Goal: Task Accomplishment & Management: Manage account settings

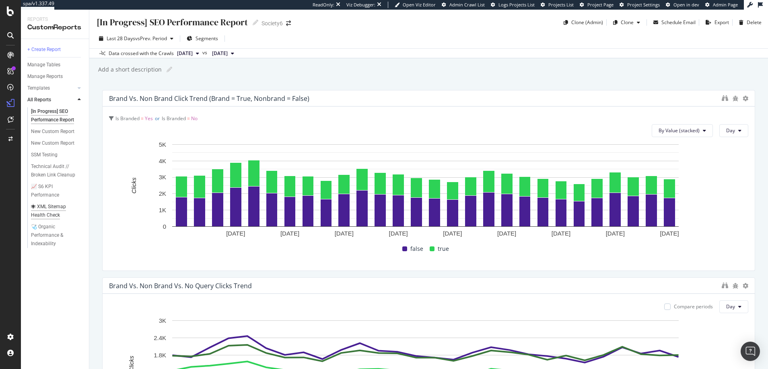
click at [54, 205] on div "🕷 XML Sitemap Health Check" at bounding box center [54, 211] width 47 height 17
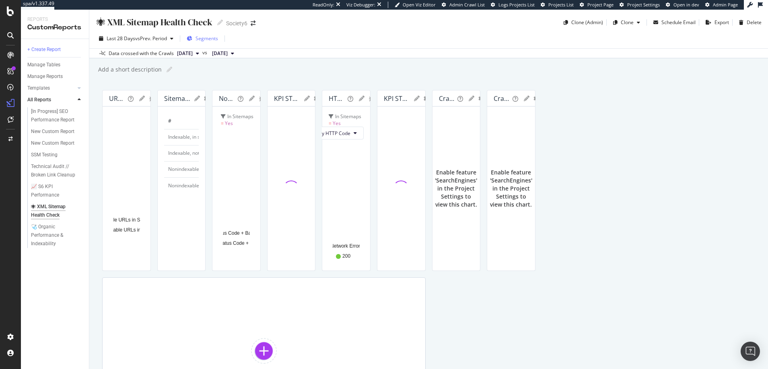
click at [207, 39] on span "Segments" at bounding box center [206, 38] width 23 height 7
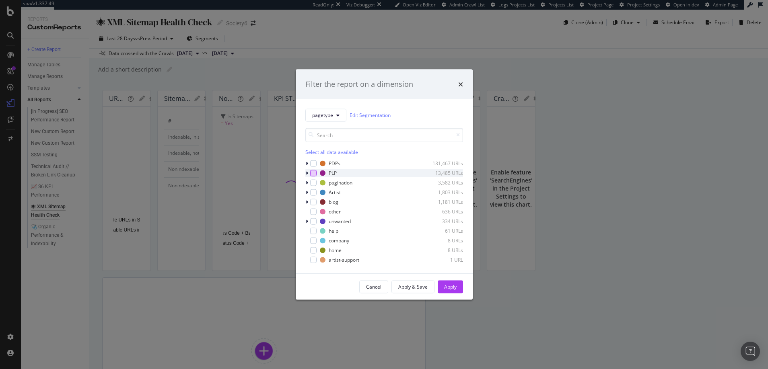
click at [313, 173] on div "modal" at bounding box center [313, 173] width 6 height 6
click at [449, 287] on div "Apply" at bounding box center [450, 286] width 12 height 7
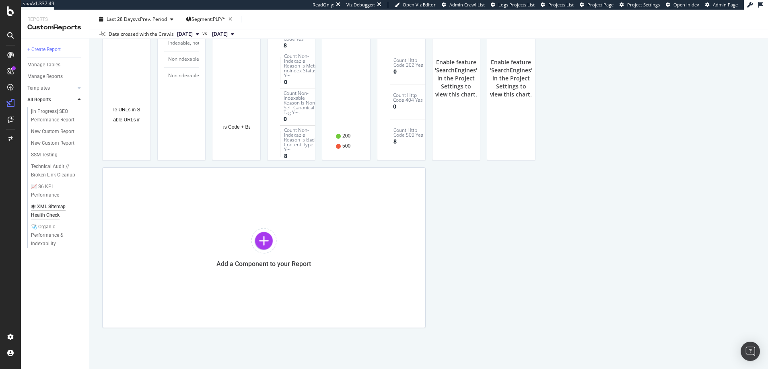
scroll to position [320, 0]
click at [48, 185] on div "📈 S6 KPI Performance" at bounding box center [53, 191] width 45 height 17
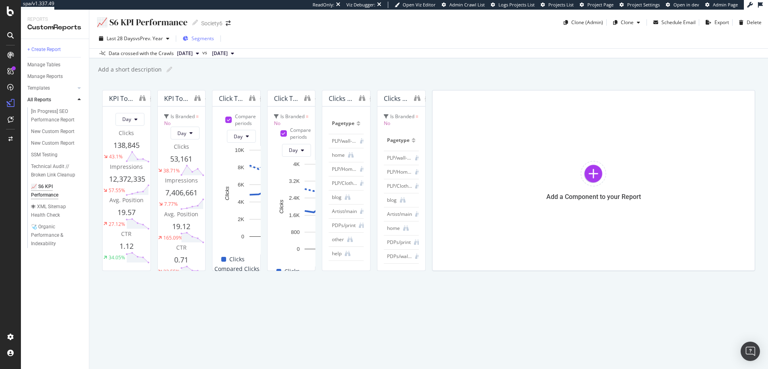
click at [203, 37] on span "Segments" at bounding box center [202, 38] width 23 height 7
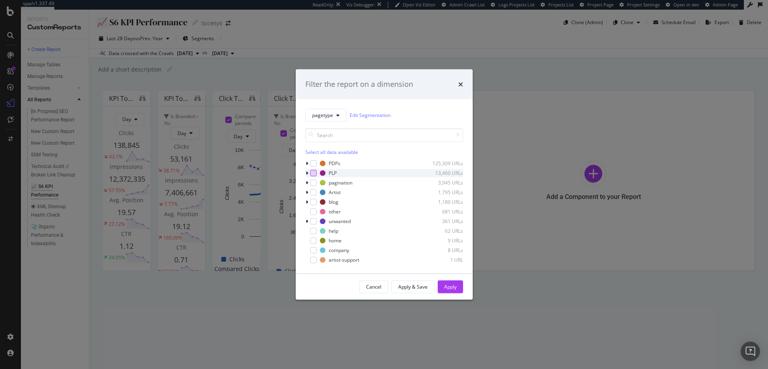
click at [313, 172] on div "modal" at bounding box center [313, 173] width 6 height 6
click at [450, 285] on div "Apply" at bounding box center [450, 286] width 12 height 7
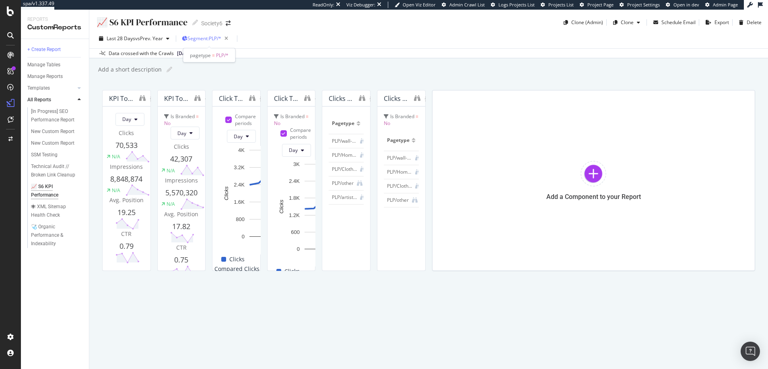
click at [205, 37] on span "Segment: PLP/*" at bounding box center [204, 38] width 34 height 7
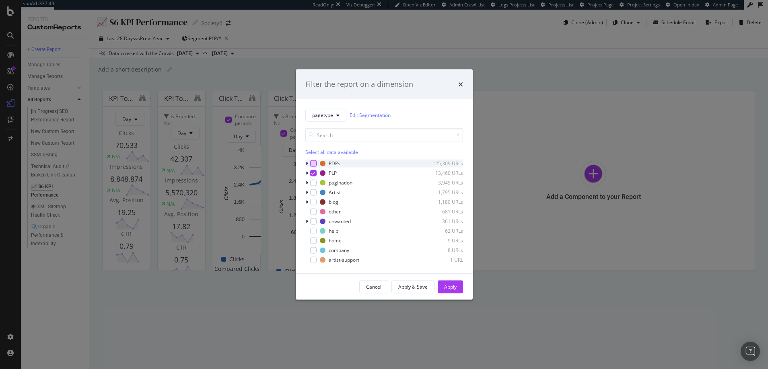
click at [314, 163] on div "modal" at bounding box center [313, 163] width 6 height 6
click at [314, 173] on icon "modal" at bounding box center [313, 173] width 4 height 4
click at [449, 285] on div "Apply" at bounding box center [450, 286] width 12 height 7
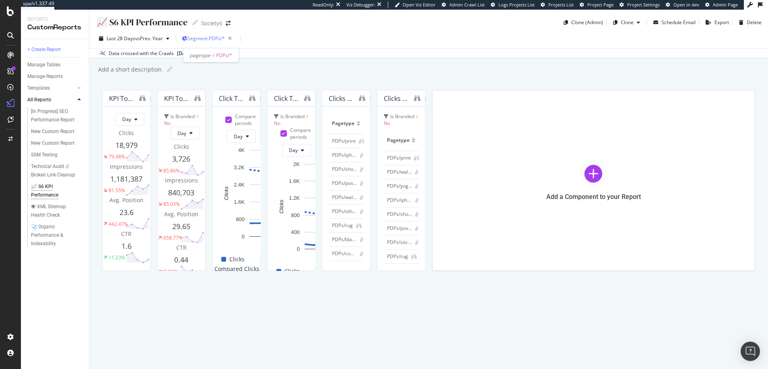
click at [208, 39] on span "Segment: PDPs/*" at bounding box center [205, 38] width 37 height 7
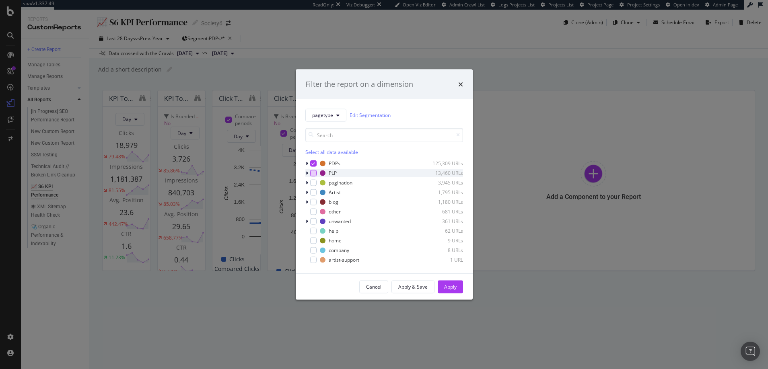
click at [312, 173] on div "modal" at bounding box center [313, 173] width 6 height 6
click at [312, 166] on div "modal" at bounding box center [313, 163] width 6 height 6
click at [312, 211] on div "modal" at bounding box center [313, 211] width 6 height 6
click at [313, 183] on div "modal" at bounding box center [313, 182] width 6 height 6
click at [311, 191] on div "modal" at bounding box center [313, 192] width 6 height 6
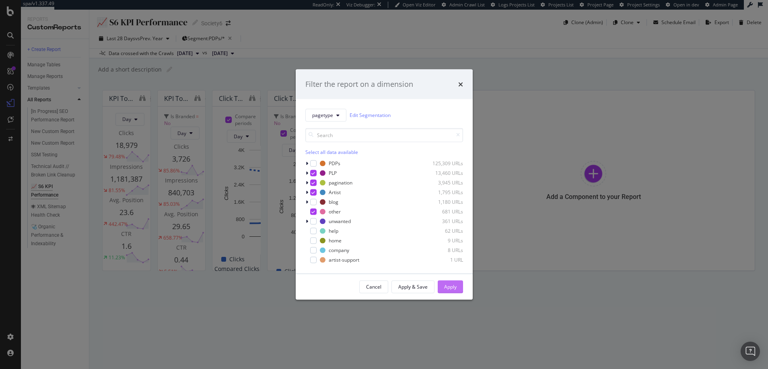
click at [450, 286] on div "Apply" at bounding box center [450, 286] width 12 height 7
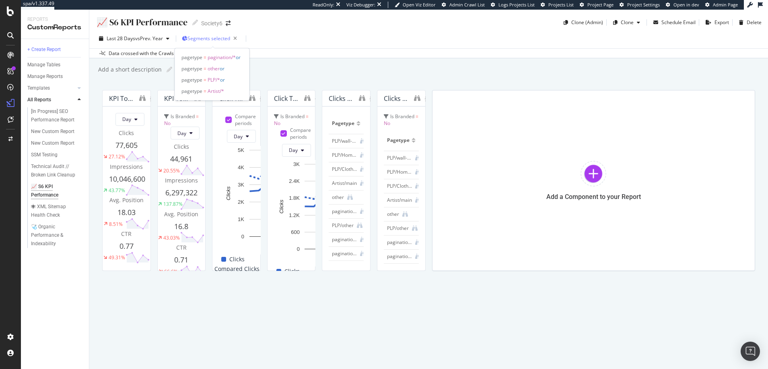
click at [214, 38] on span "Segments selected" at bounding box center [208, 38] width 43 height 7
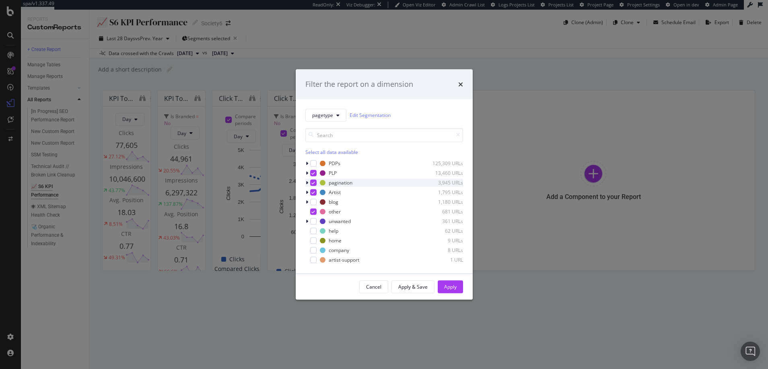
click at [312, 183] on icon "modal" at bounding box center [313, 183] width 4 height 4
click at [311, 193] on icon "modal" at bounding box center [313, 192] width 4 height 4
click at [452, 286] on div "Apply" at bounding box center [450, 286] width 12 height 7
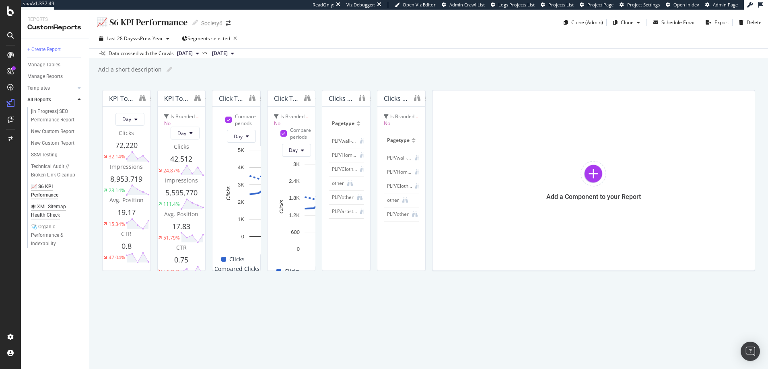
click at [56, 207] on div "🕷 XML Sitemap Health Check" at bounding box center [54, 211] width 47 height 17
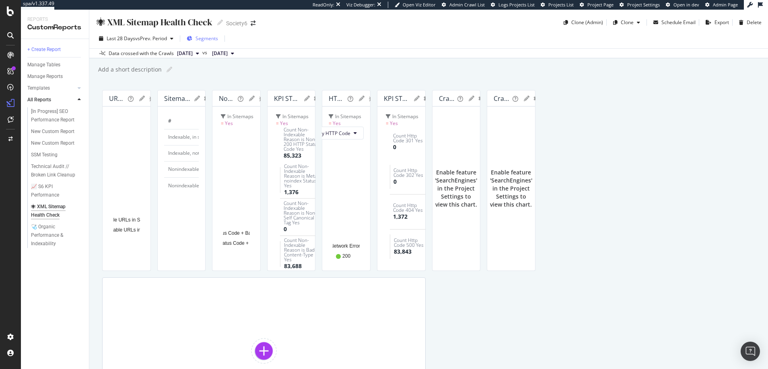
click at [209, 38] on span "Segments" at bounding box center [206, 38] width 23 height 7
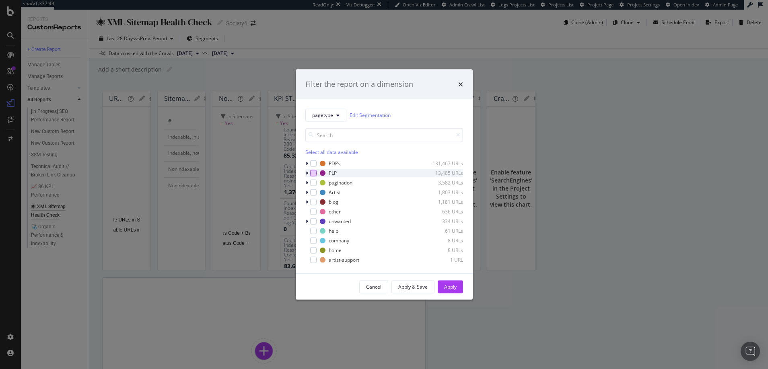
click at [314, 173] on div "modal" at bounding box center [313, 173] width 6 height 6
click at [450, 285] on div "Apply" at bounding box center [450, 286] width 12 height 7
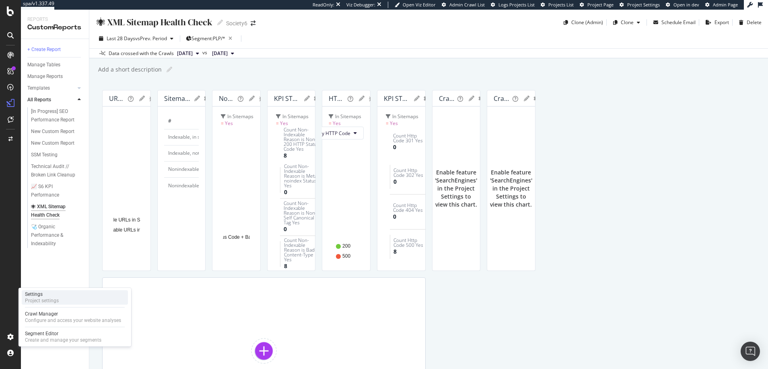
click at [34, 296] on div "Settings" at bounding box center [42, 294] width 34 height 6
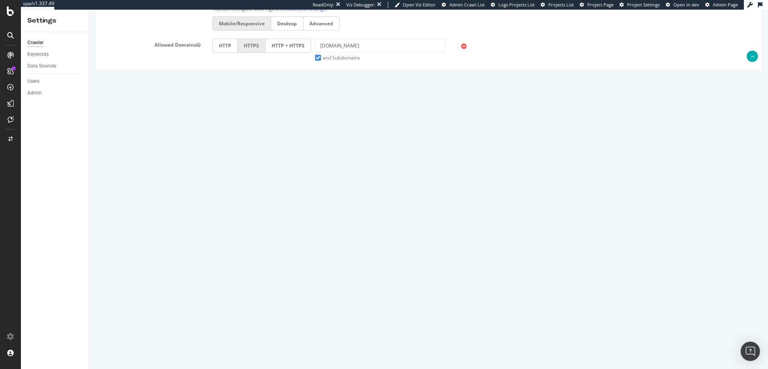
scroll to position [333, 0]
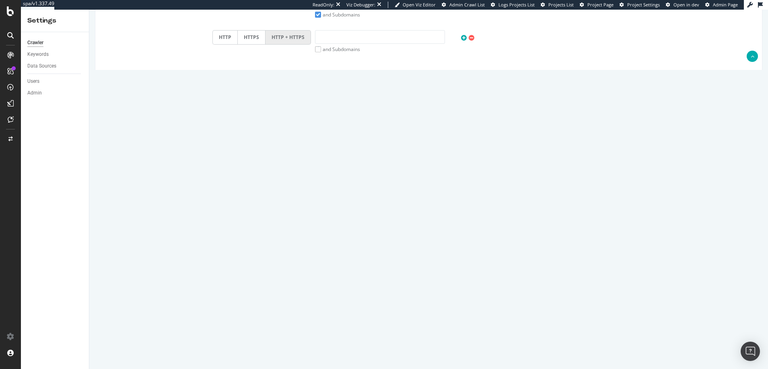
click at [236, 314] on button "Automatically find sitemap(s)" at bounding box center [250, 308] width 76 height 12
click at [306, 314] on div "Automatically find sitemap(s)" at bounding box center [289, 308] width 166 height 12
